Goal: Information Seeking & Learning: Learn about a topic

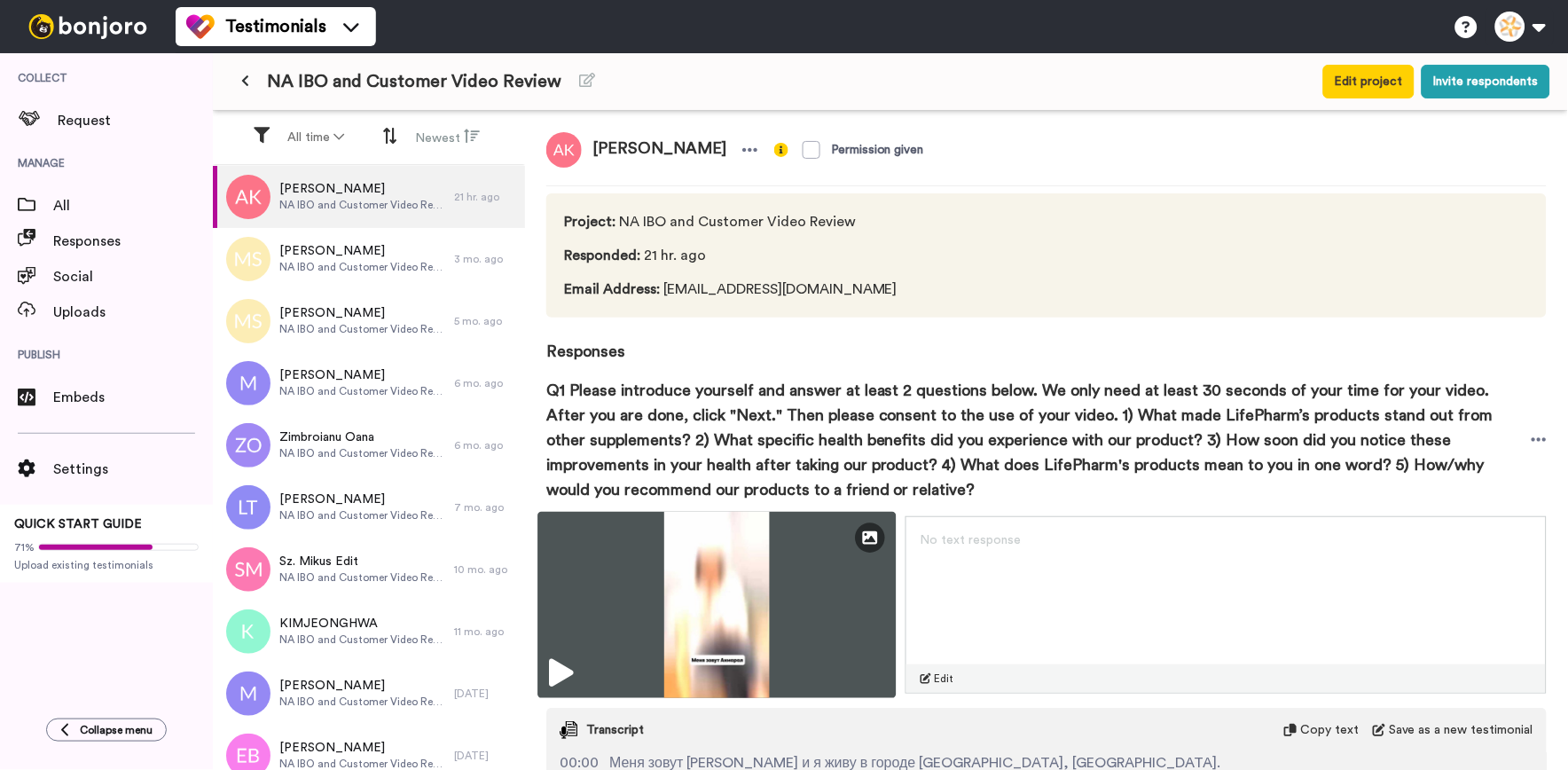
click at [589, 668] on img at bounding box center [716, 605] width 358 height 187
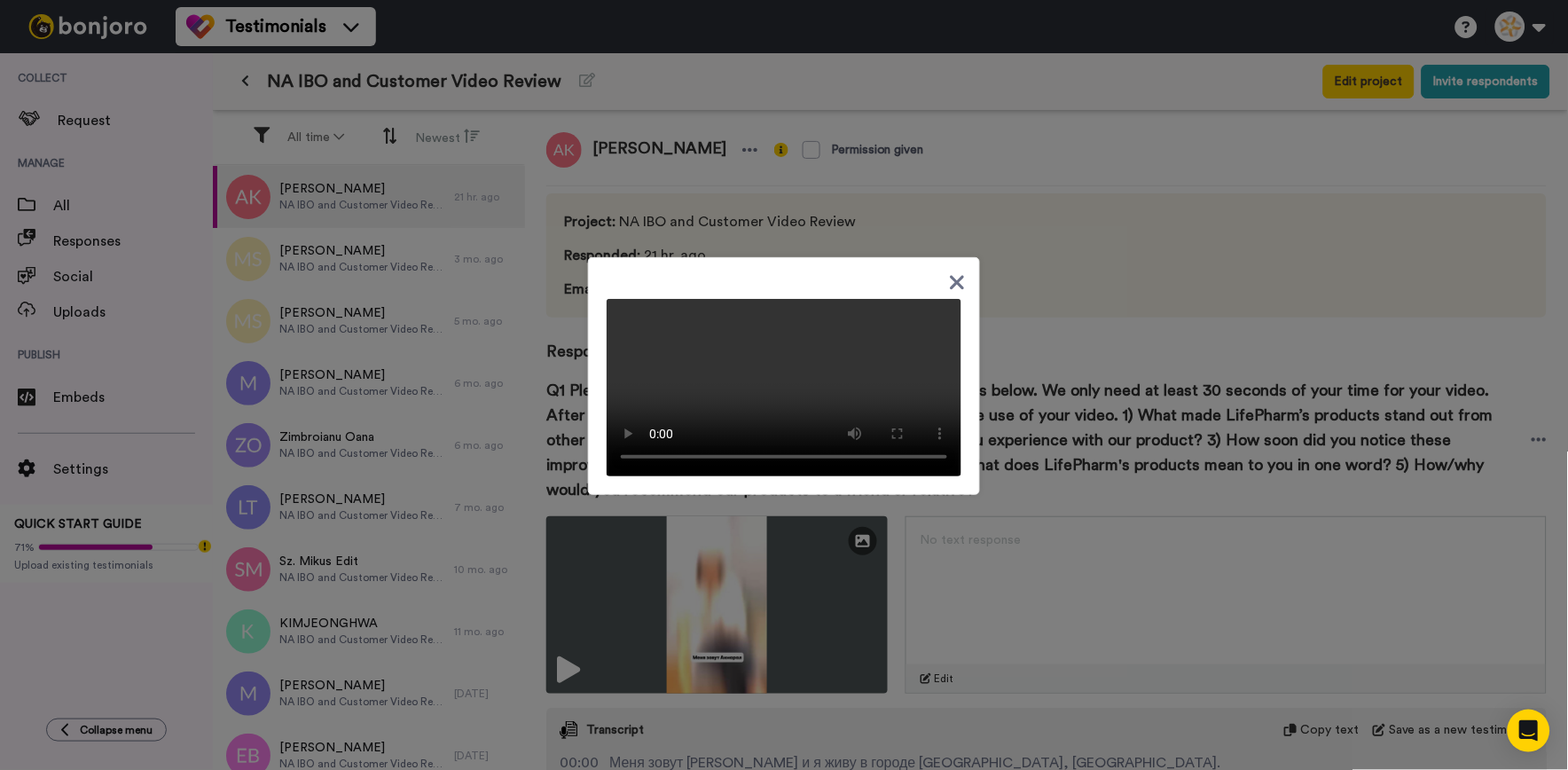
click at [938, 285] on div at bounding box center [784, 381] width 355 height 192
click at [950, 276] on icon at bounding box center [957, 283] width 14 height 14
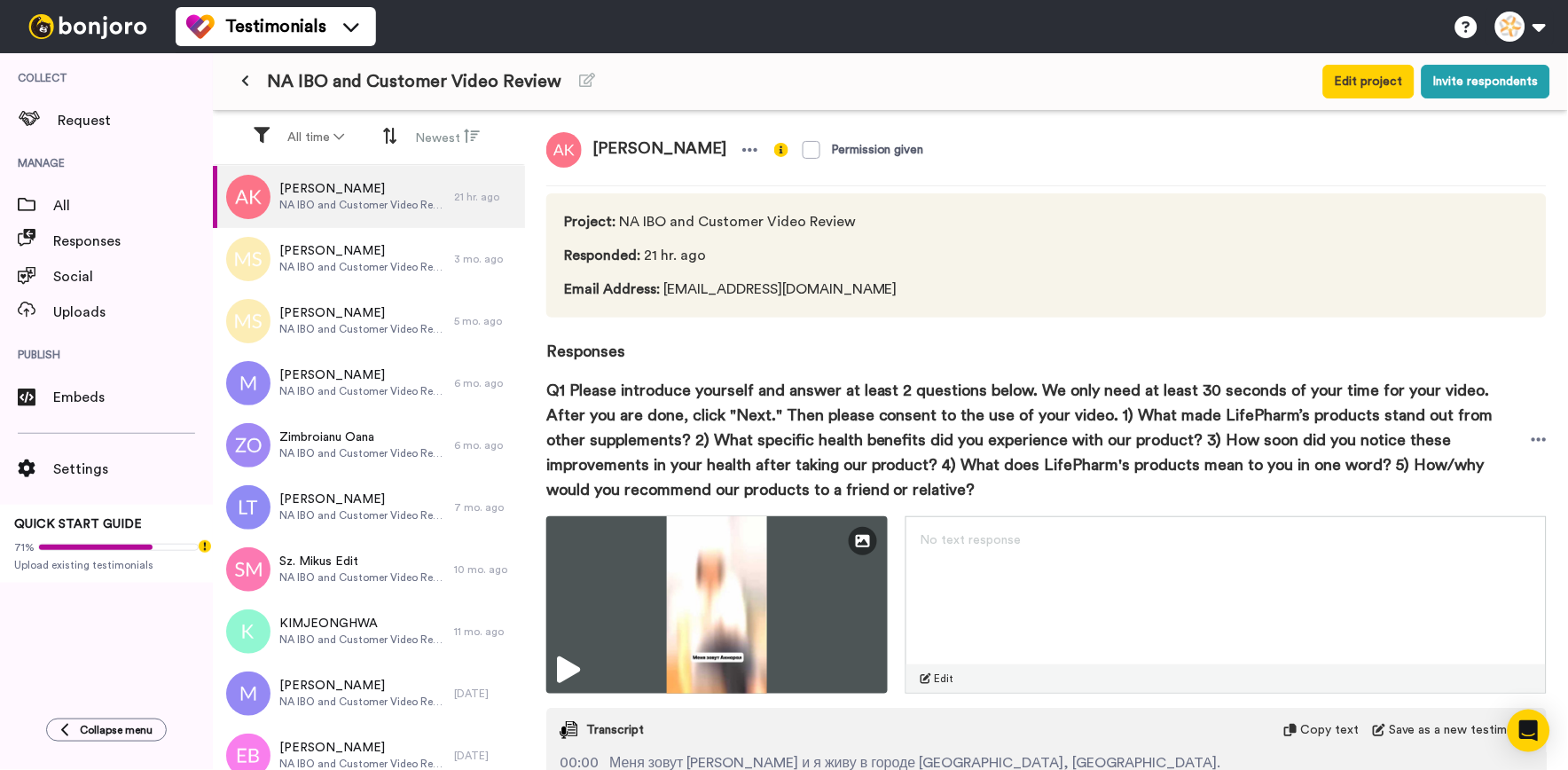
drag, startPoint x: 747, startPoint y: 156, endPoint x: 595, endPoint y: 145, distance: 152.4
click at [595, 145] on span "Akmaral Kanatbayeva" at bounding box center [659, 150] width 155 height 36
copy span "Akmaral Kanatbayeva"
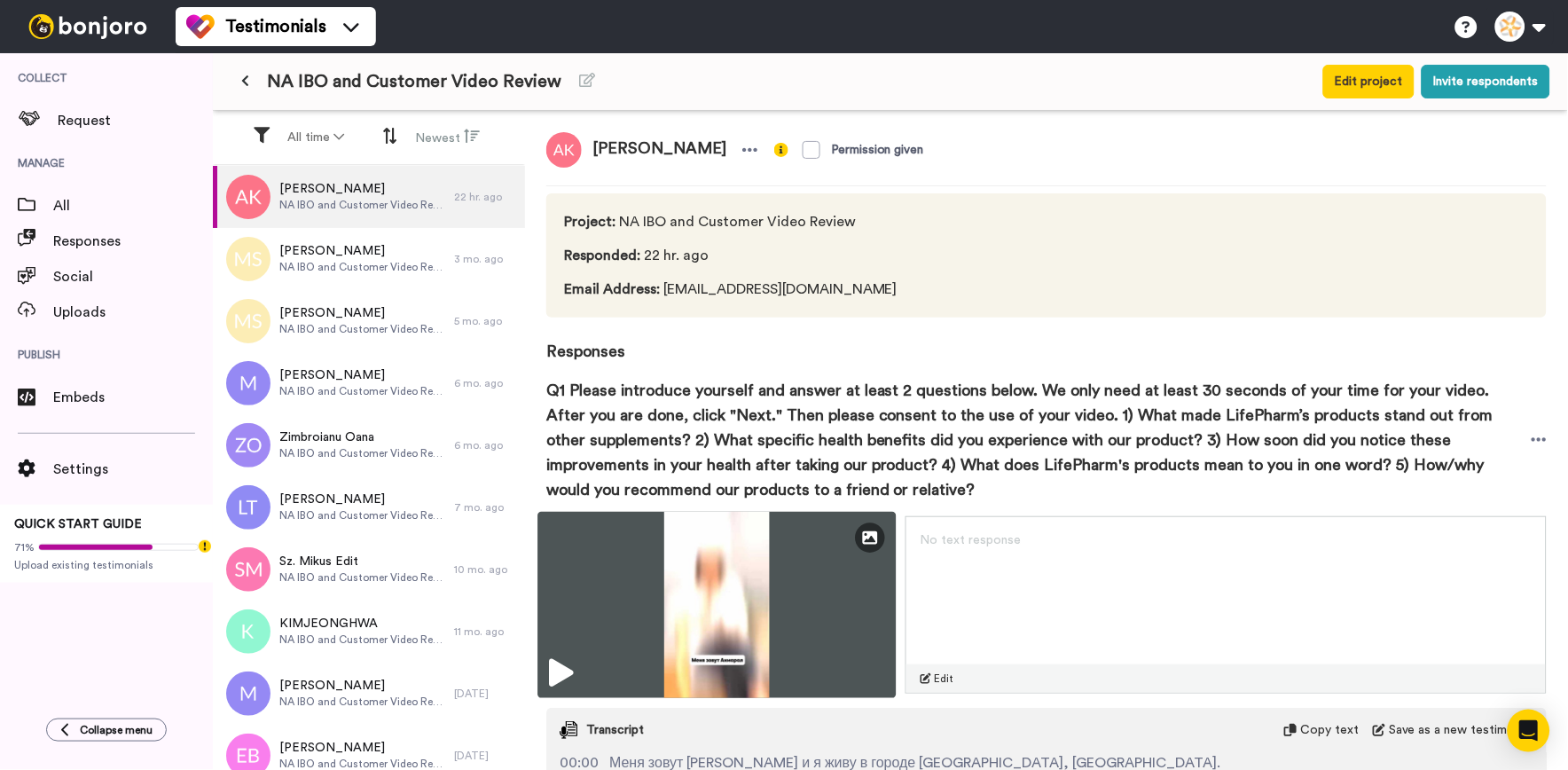
click at [552, 672] on icon at bounding box center [561, 673] width 24 height 29
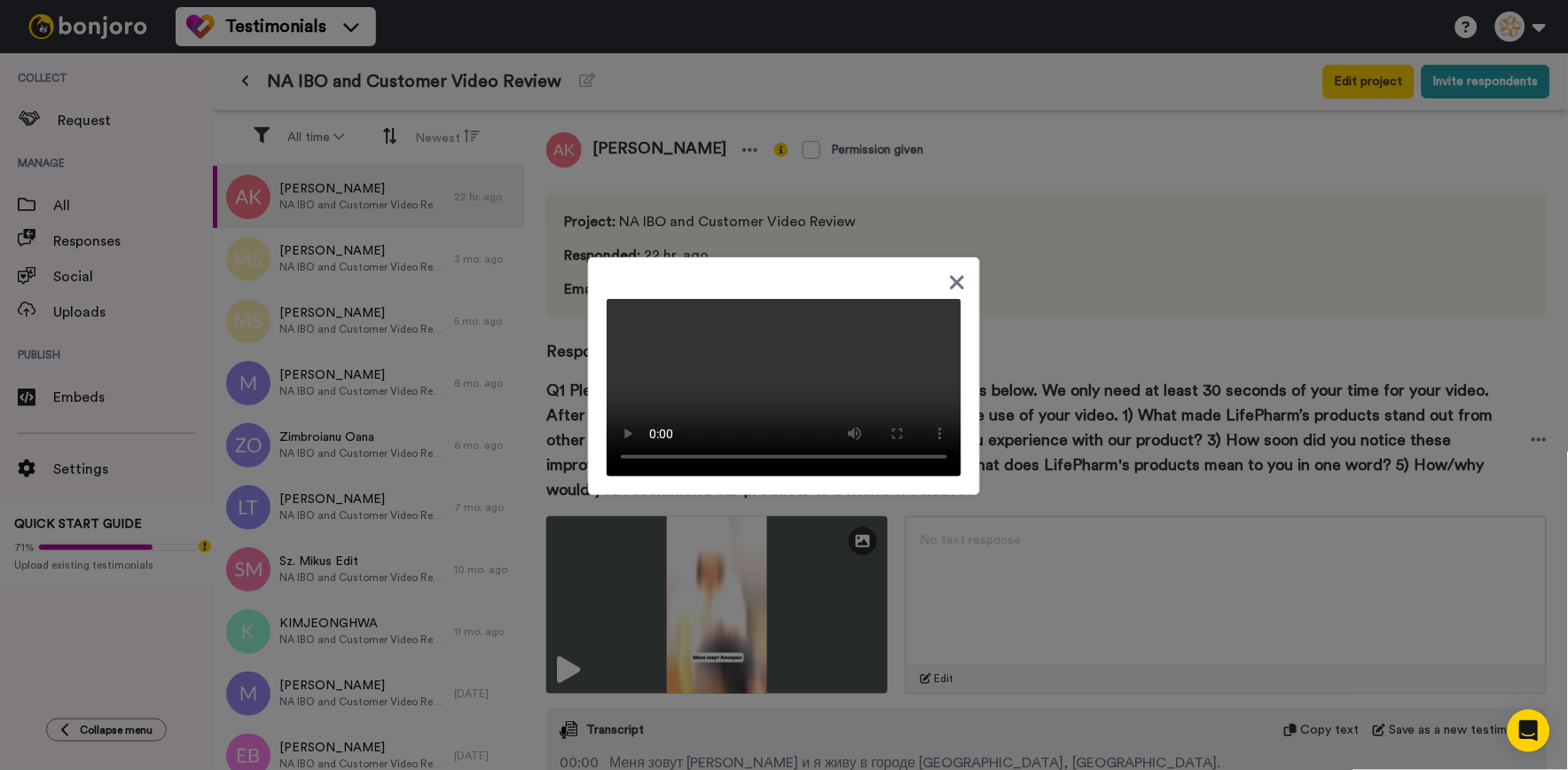
click at [775, 477] on video at bounding box center [784, 387] width 355 height 178
click at [950, 276] on icon at bounding box center [957, 283] width 14 height 14
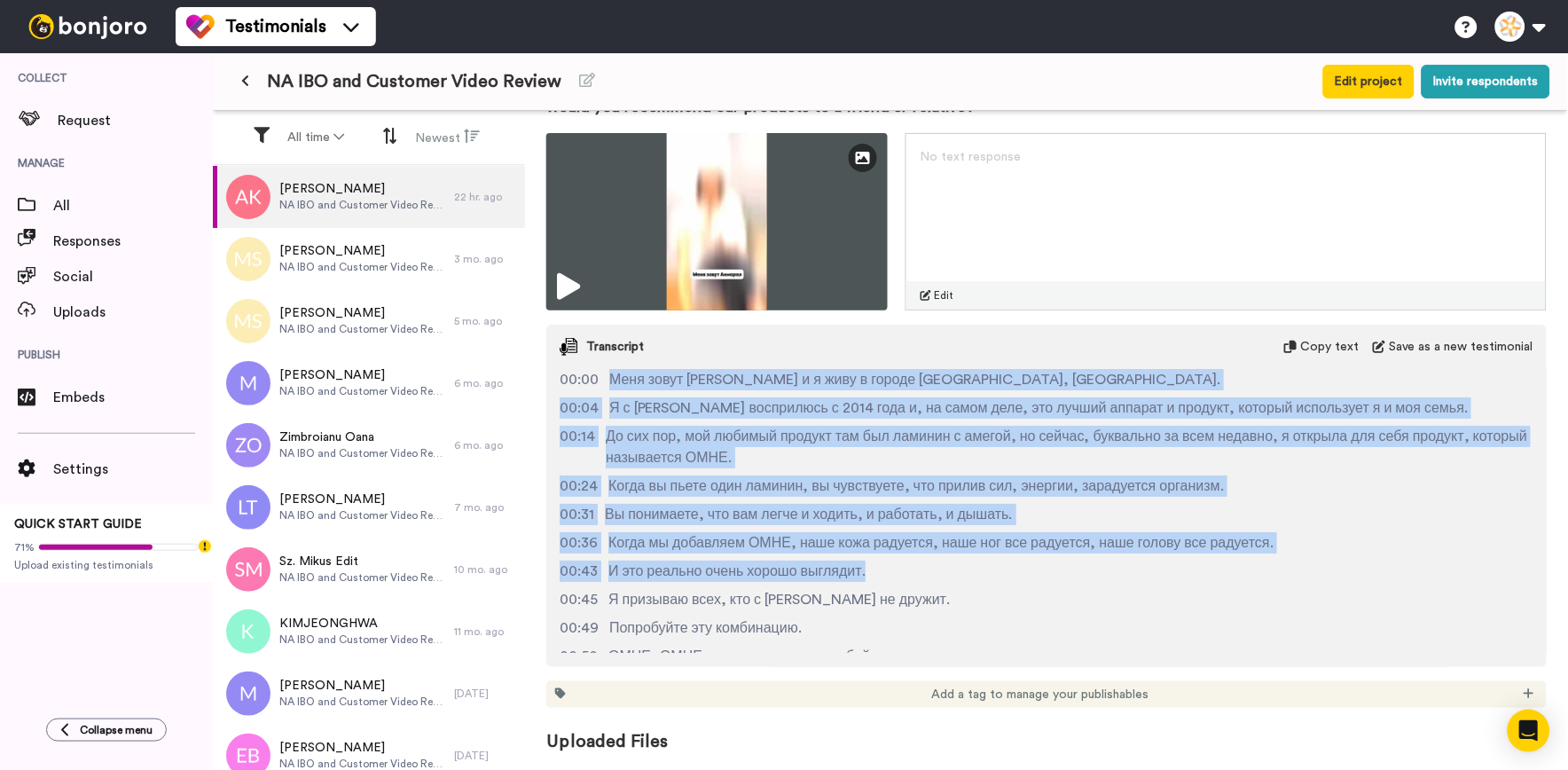
drag, startPoint x: 606, startPoint y: 387, endPoint x: 938, endPoint y: 575, distance: 381.5
click at [938, 575] on div "00:00 Меня зовут Акмарал и я живу в городе Лонтек, Казахстане. 00:04 Я с ламини…" at bounding box center [1046, 511] width 1000 height 284
copy div "Меня зовут Акмарал и я живу в городе Лонтек, Казахстане. 00:04 Я с ламинином во…"
click at [784, 468] on div "00:00 Меня зовут Акмарал и я живу в городе Лонтек, Казахстане. 00:04 Я с ламини…" at bounding box center [1046, 511] width 1000 height 284
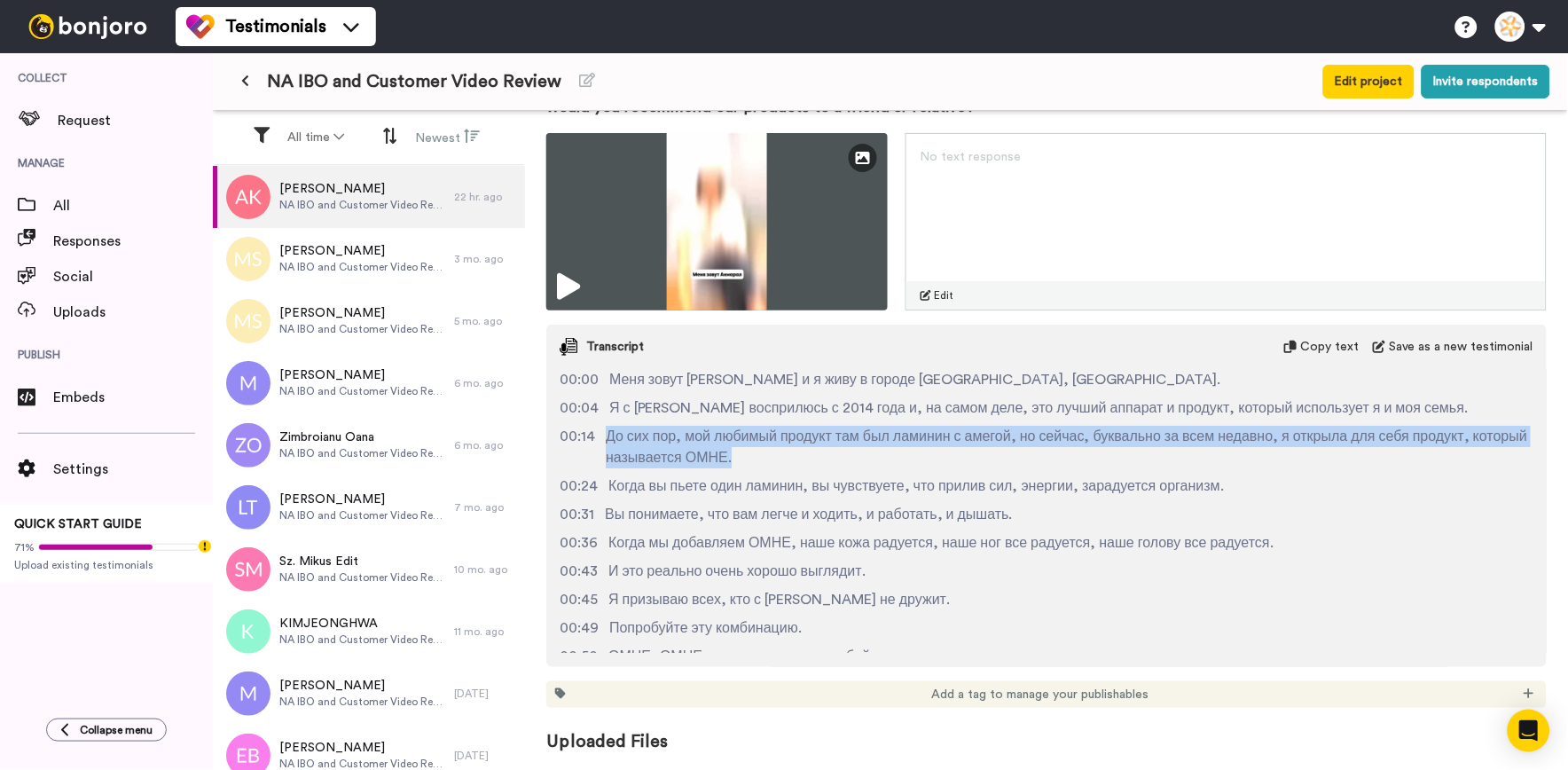
drag, startPoint x: 600, startPoint y: 436, endPoint x: 805, endPoint y: 455, distance: 205.9
click at [805, 455] on div "00:14 До сих пор, мой любимый продукт там был ламинин с амегой, но сейчас, букв…" at bounding box center [1046, 447] width 973 height 43
copy span "До сих пор, мой любимый продукт там был ламинин с амегой, но сейчас, буквально …"
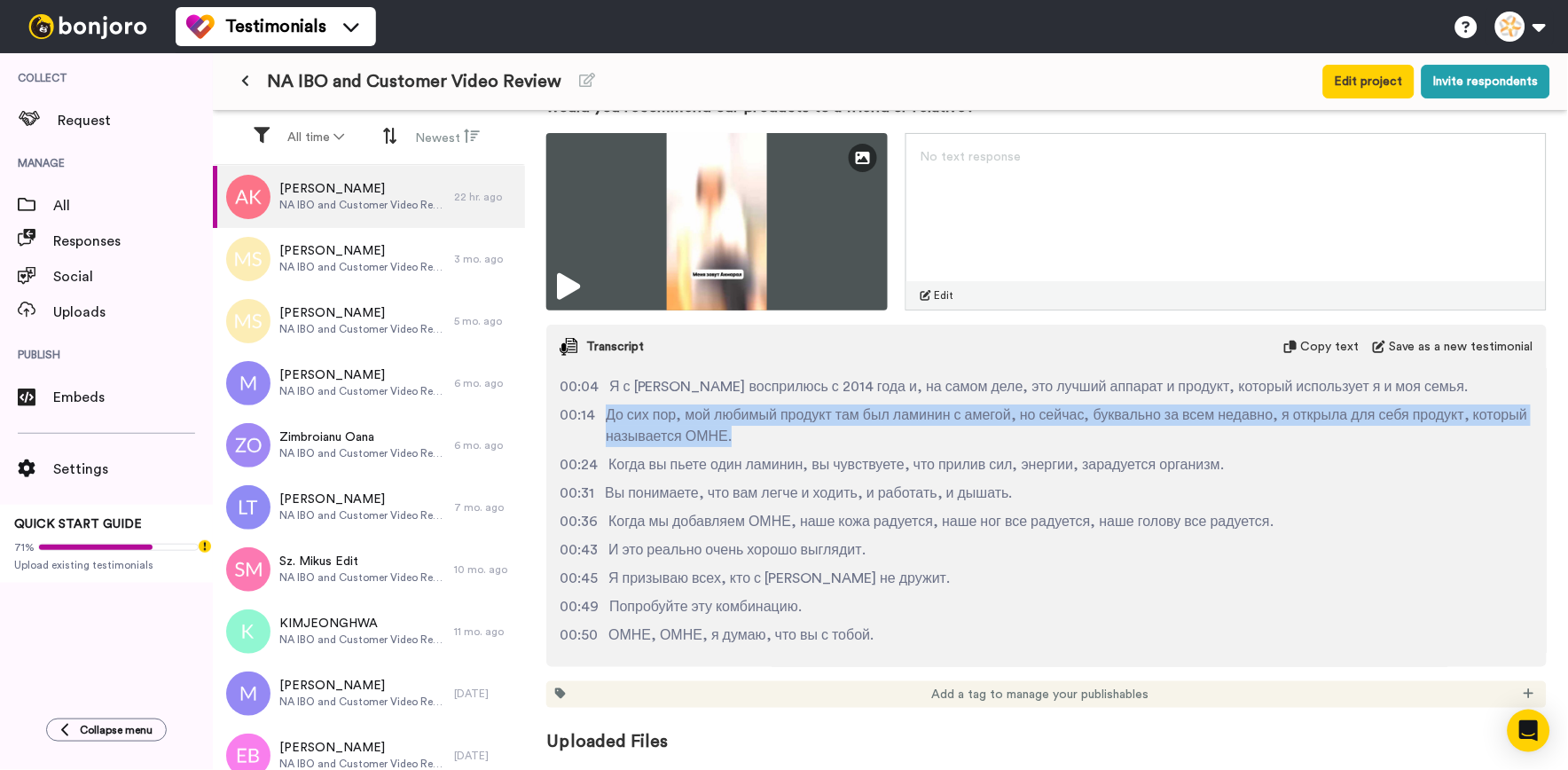
scroll to position [28, 0]
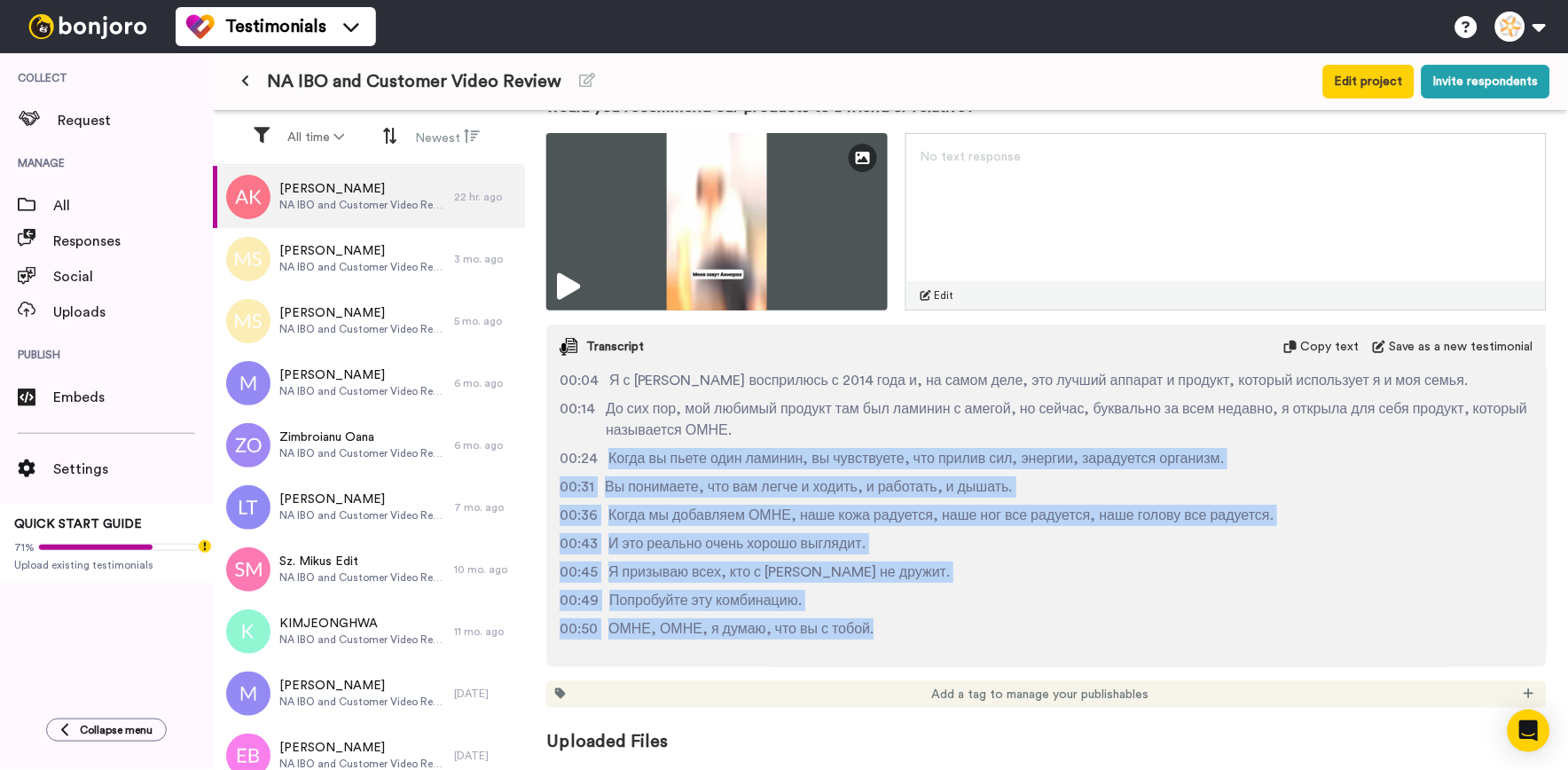
drag, startPoint x: 608, startPoint y: 455, endPoint x: 909, endPoint y: 639, distance: 352.8
click at [909, 639] on div "00:00 Меня зовут Акмарал и я живу в городе Лонтек, Казахстане. 00:04 Я с ламини…" at bounding box center [1046, 511] width 1000 height 284
copy div "Когда вы пьете один ламинин, вы чувствуете, что прилив сил, энергии, зарадуется…"
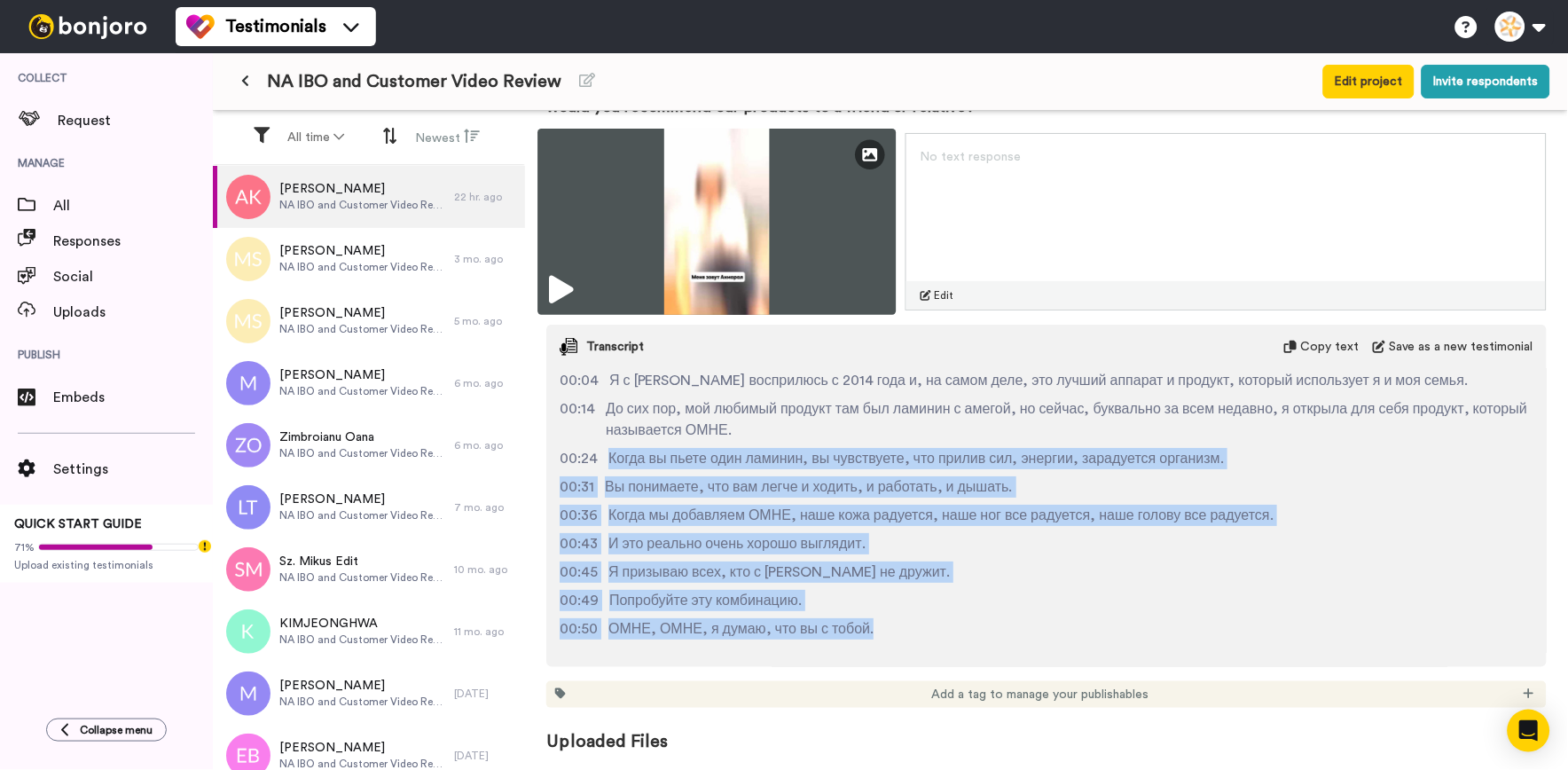
click at [716, 262] on img at bounding box center [716, 222] width 358 height 187
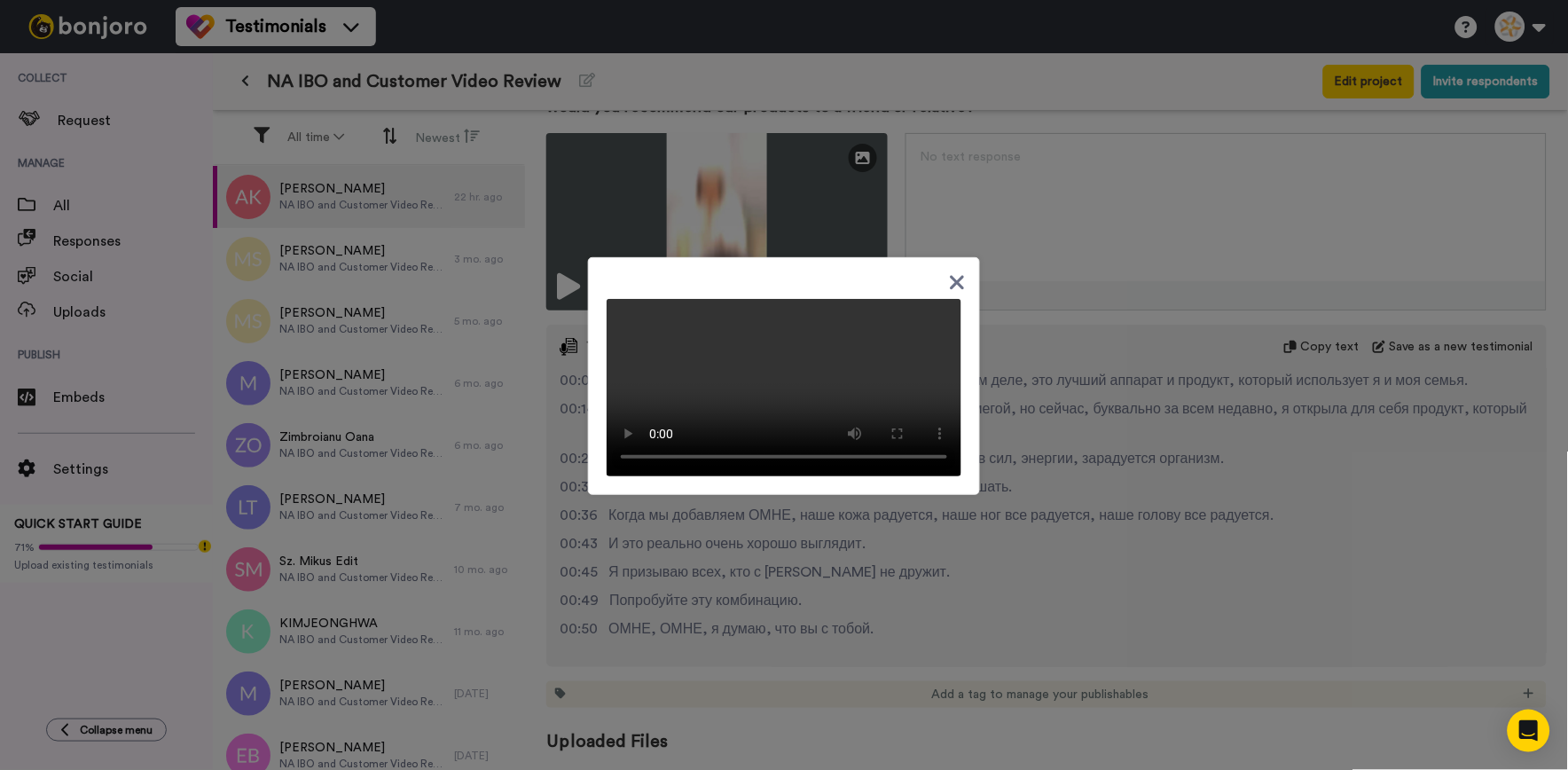
click at [940, 257] on div at bounding box center [784, 376] width 392 height 237
click at [950, 276] on icon at bounding box center [957, 283] width 14 height 14
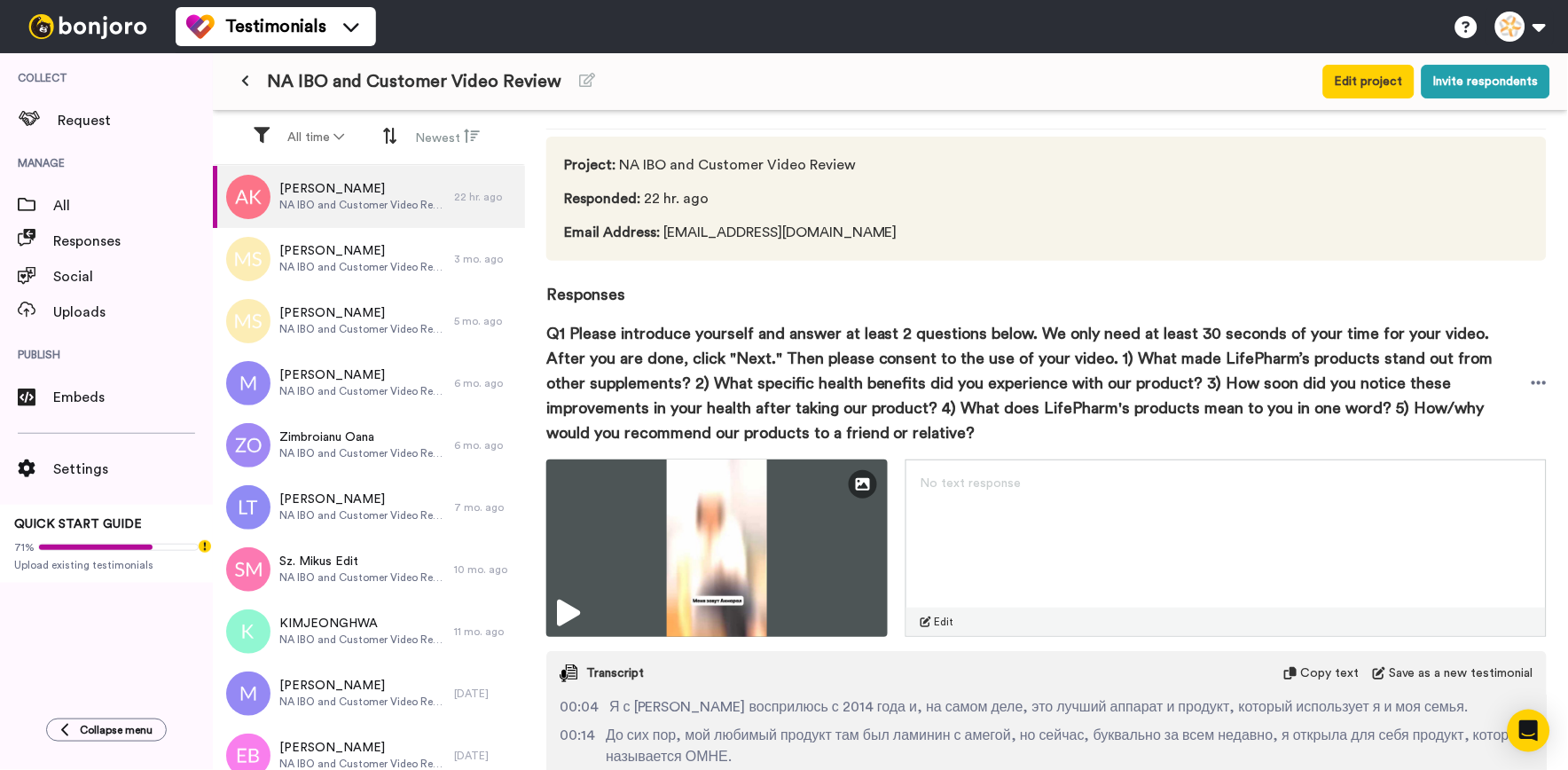
scroll to position [0, 0]
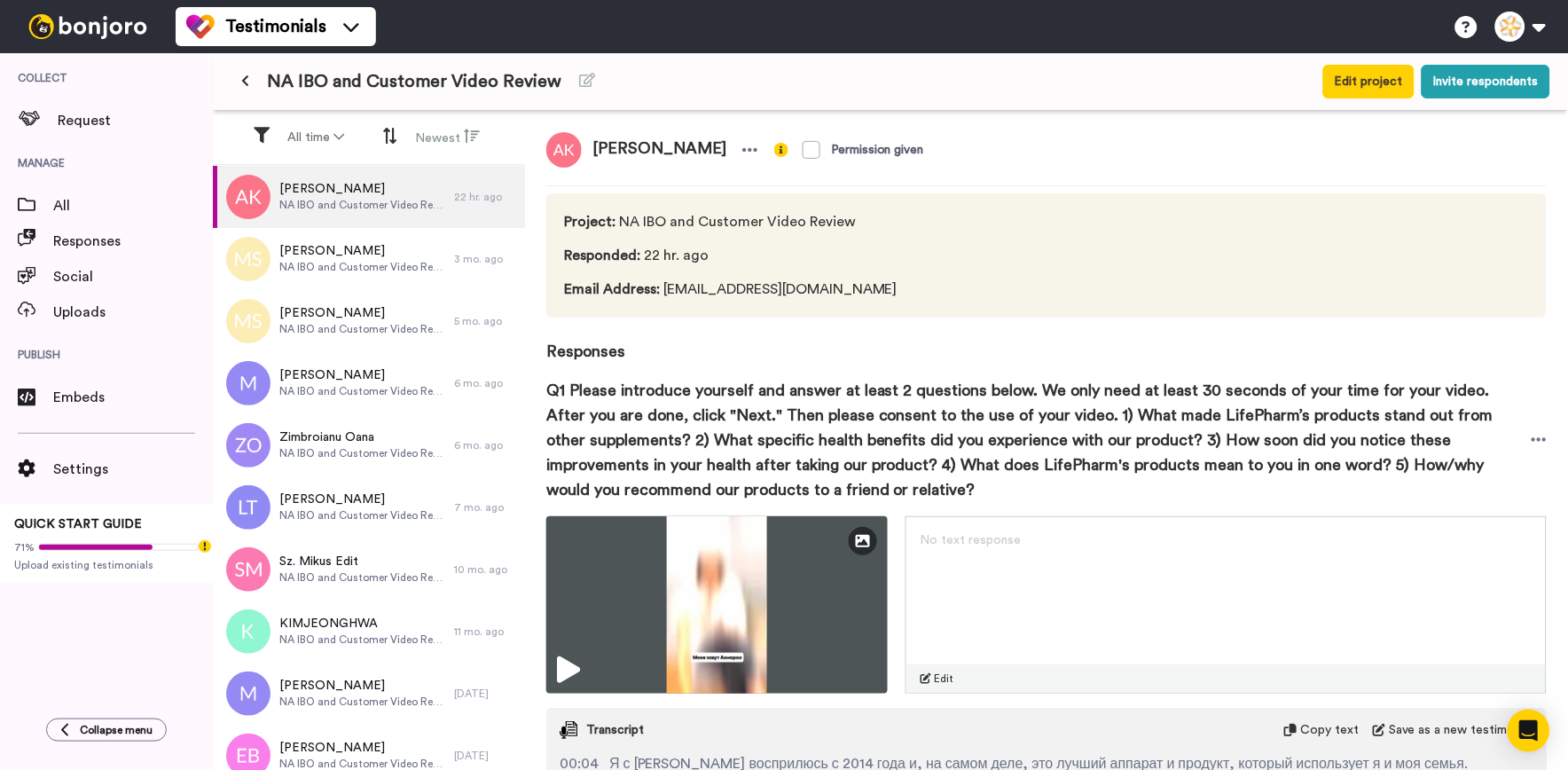
drag, startPoint x: 745, startPoint y: 147, endPoint x: 592, endPoint y: 145, distance: 153.0
click at [592, 145] on span "Akmaral Kanatbayeva" at bounding box center [659, 150] width 155 height 36
copy span "Akmaral Kanatbayeva"
